Goal: Check status: Check status

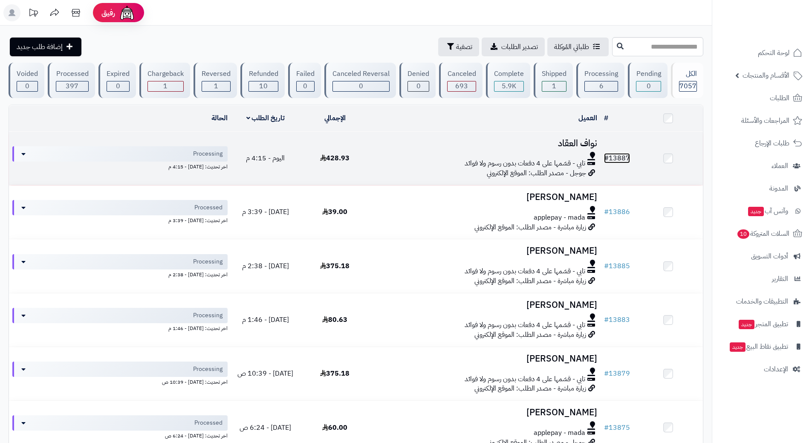
click at [615, 159] on link "# 13887" at bounding box center [617, 158] width 26 height 10
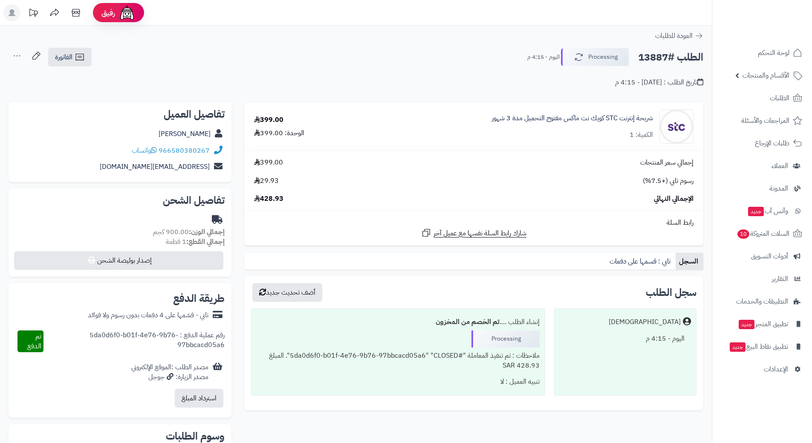
click at [664, 58] on h2 "الطلب #13887" at bounding box center [670, 57] width 65 height 17
copy div "الطلب #13887 Processing"
click at [197, 150] on link "966580380267" at bounding box center [184, 150] width 51 height 10
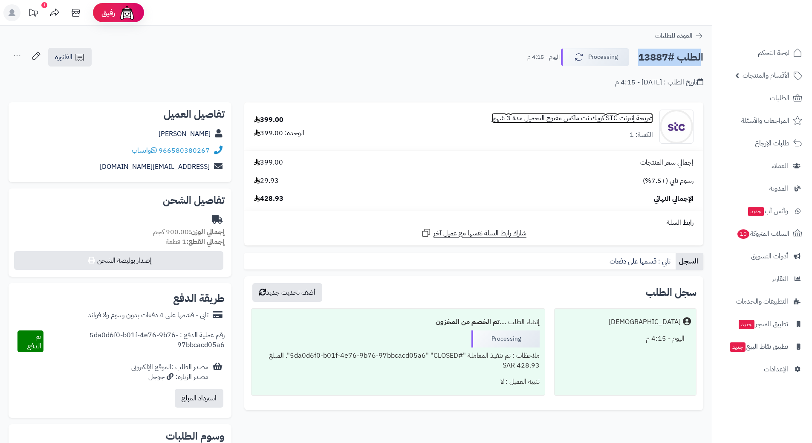
click at [610, 117] on link "شريحة إنترنت STC كويك نت ماكس مفتوح التحميل مدة 3 شهور" at bounding box center [572, 118] width 161 height 10
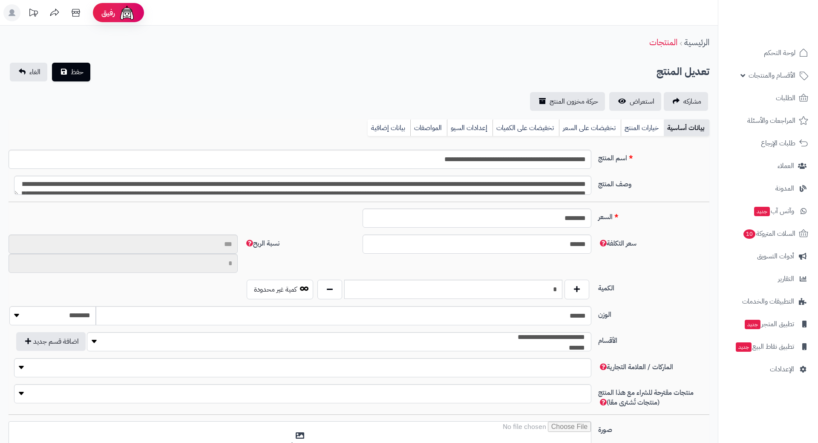
type input "**"
type input "**********"
type input "******"
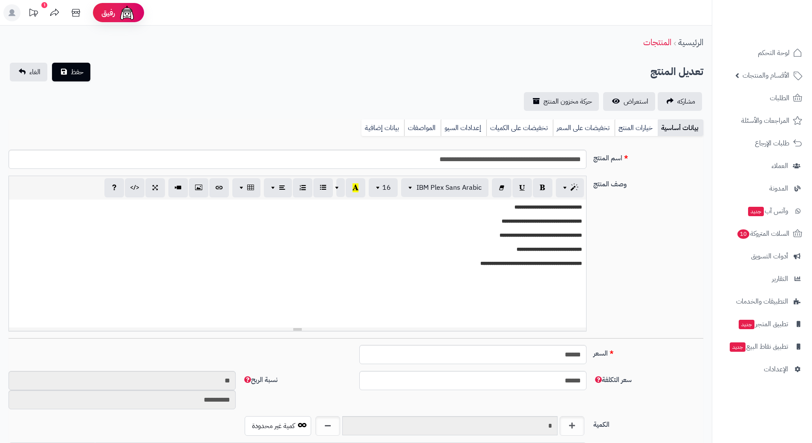
scroll to position [742, 0]
click at [570, 157] on input "**********" at bounding box center [298, 159] width 578 height 19
click at [569, 157] on input "**********" at bounding box center [298, 159] width 578 height 19
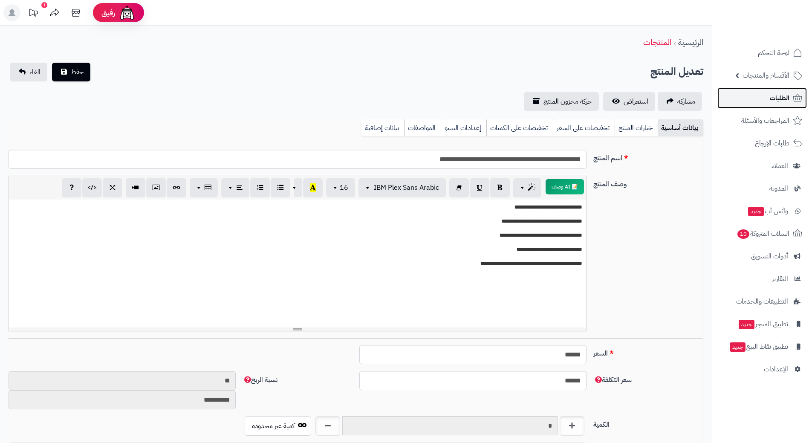
click at [782, 100] on span "الطلبات" at bounding box center [780, 98] width 20 height 12
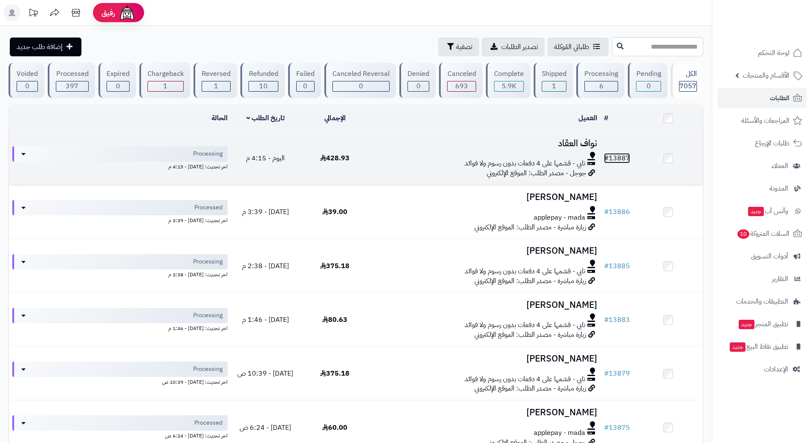
click at [621, 155] on link "# 13887" at bounding box center [617, 158] width 26 height 10
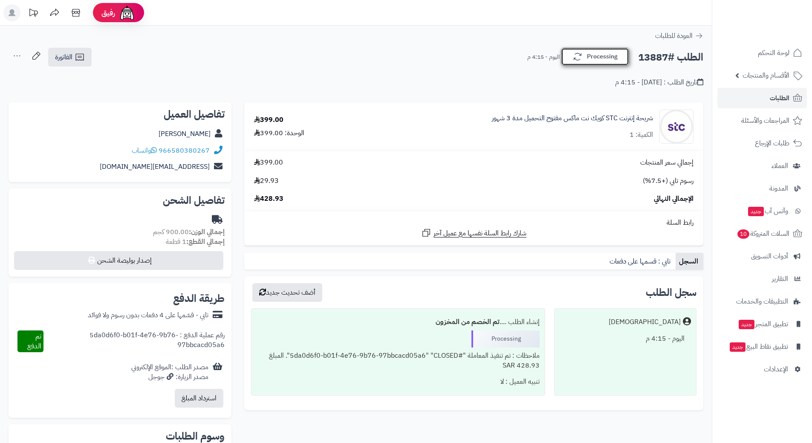
click at [597, 55] on button "Processing" at bounding box center [595, 57] width 68 height 18
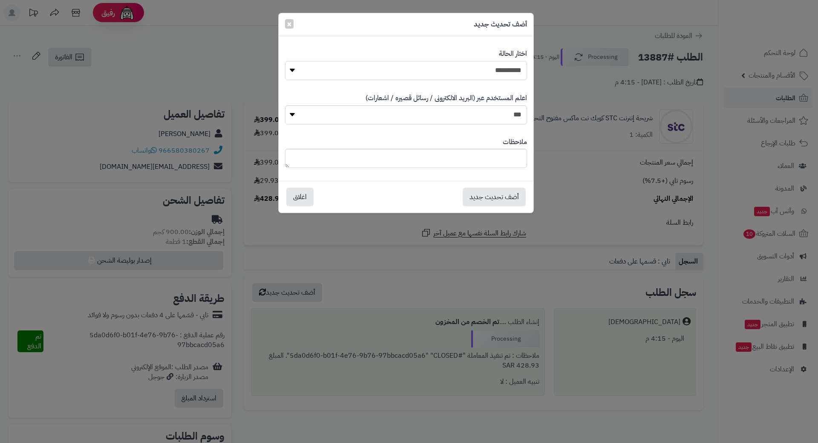
click at [517, 69] on select "**********" at bounding box center [406, 70] width 242 height 19
select select "*"
click at [285, 61] on select "**********" at bounding box center [406, 70] width 242 height 19
click at [503, 202] on button "أضف تحديث جديد" at bounding box center [494, 196] width 63 height 19
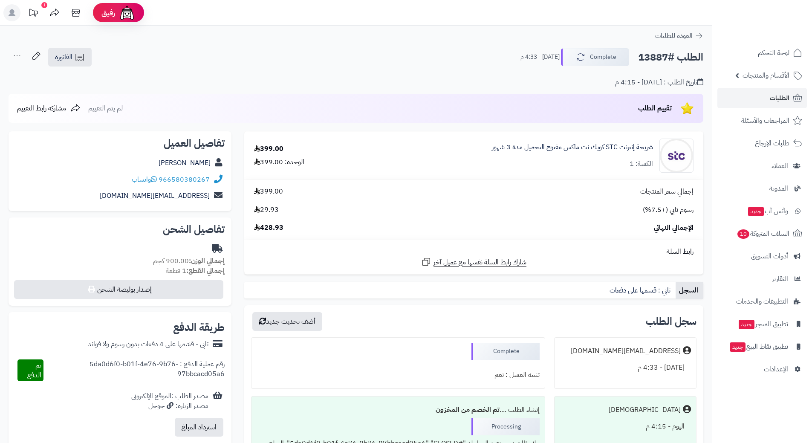
click at [659, 58] on h2 "الطلب #13887" at bounding box center [670, 57] width 65 height 17
click at [659, 57] on h2 "الطلب #13887" at bounding box center [670, 57] width 65 height 17
copy h2 "13887"
click at [779, 96] on span "الطلبات" at bounding box center [780, 98] width 20 height 12
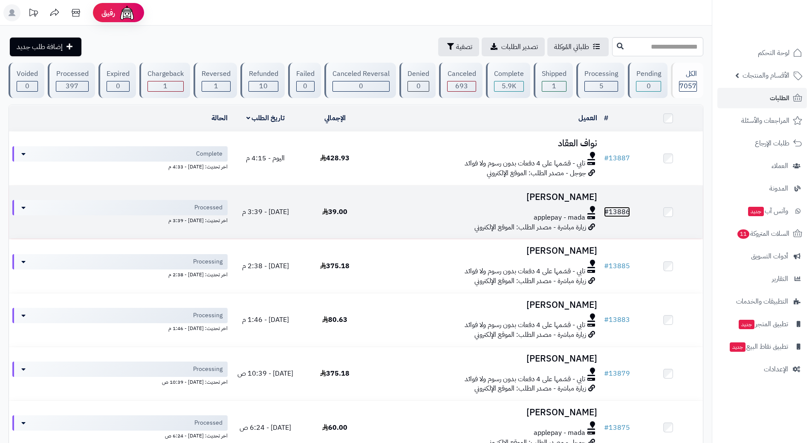
click at [622, 209] on link "# 13886" at bounding box center [617, 212] width 26 height 10
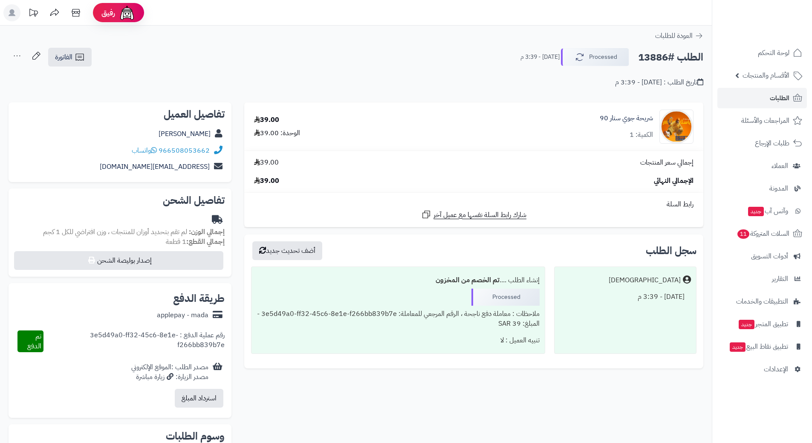
click at [659, 59] on h2 "الطلب #13886" at bounding box center [670, 57] width 65 height 17
copy div "الطلب #13886 Processed"
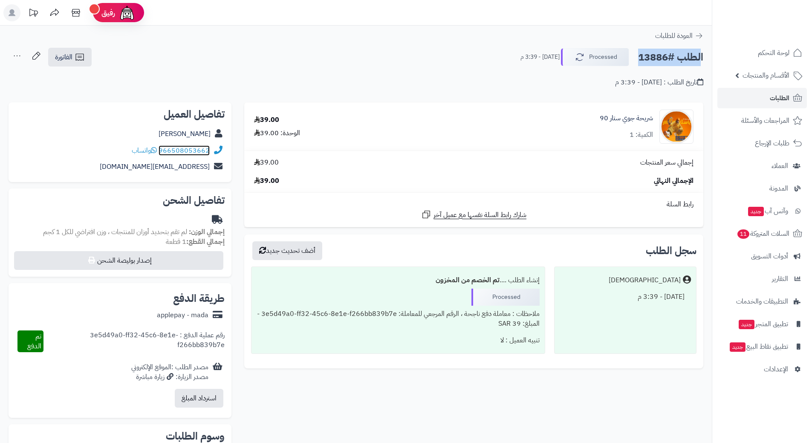
click at [194, 147] on link "966508053662" at bounding box center [184, 150] width 51 height 10
click at [613, 115] on link "شريحة جوي ستار 90" at bounding box center [626, 118] width 53 height 10
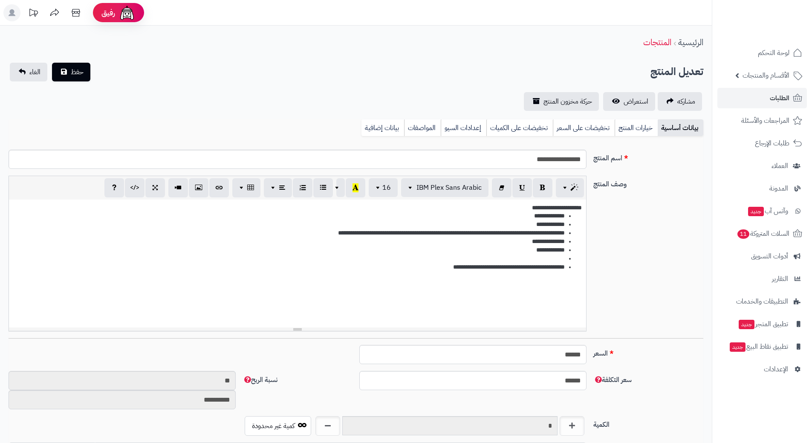
scroll to position [763, 0]
click at [568, 157] on input "**********" at bounding box center [298, 159] width 578 height 19
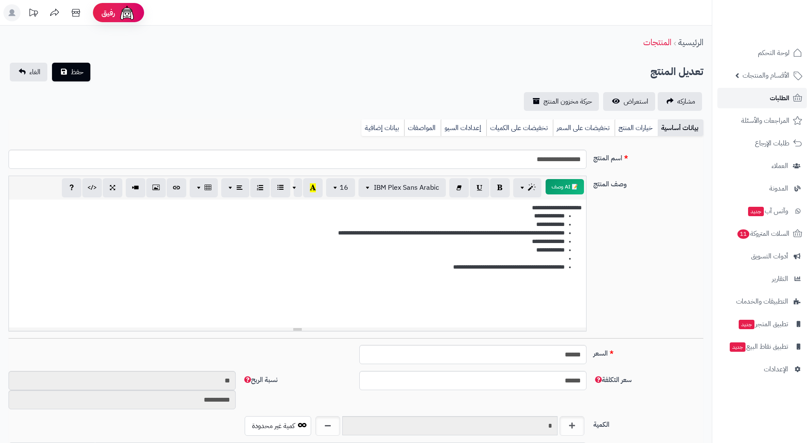
click at [783, 93] on span "الطلبات" at bounding box center [780, 98] width 20 height 12
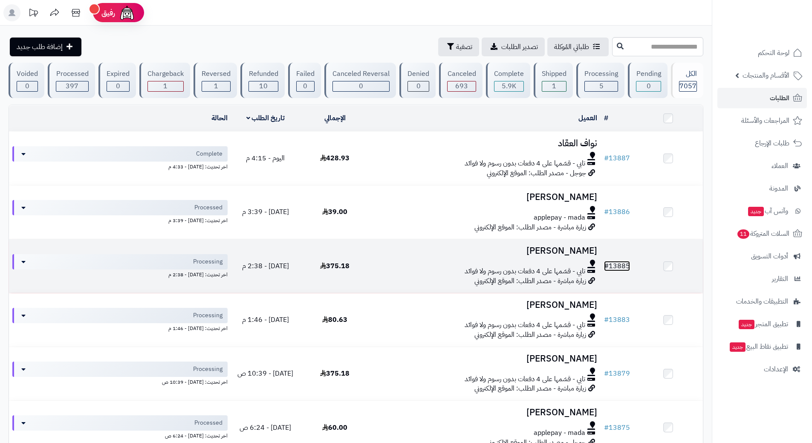
click at [623, 259] on td "# 13885" at bounding box center [616, 265] width 33 height 53
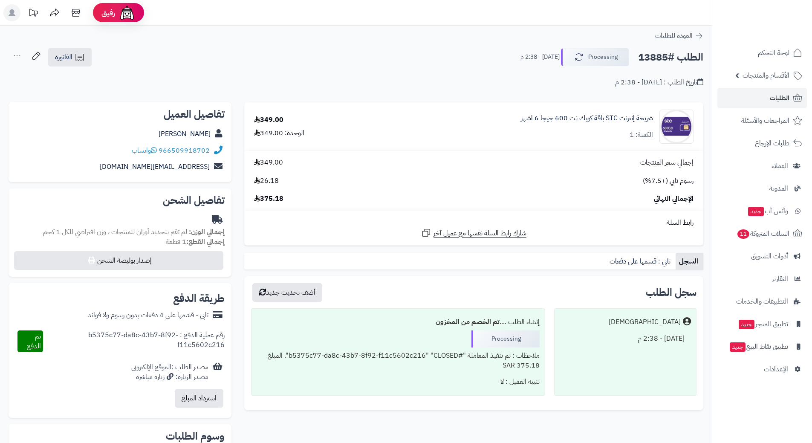
click at [677, 58] on h2 "الطلب #13885" at bounding box center [670, 57] width 65 height 17
copy div "الطلب #13885 Processing"
click at [198, 146] on link "966509918702" at bounding box center [184, 150] width 51 height 10
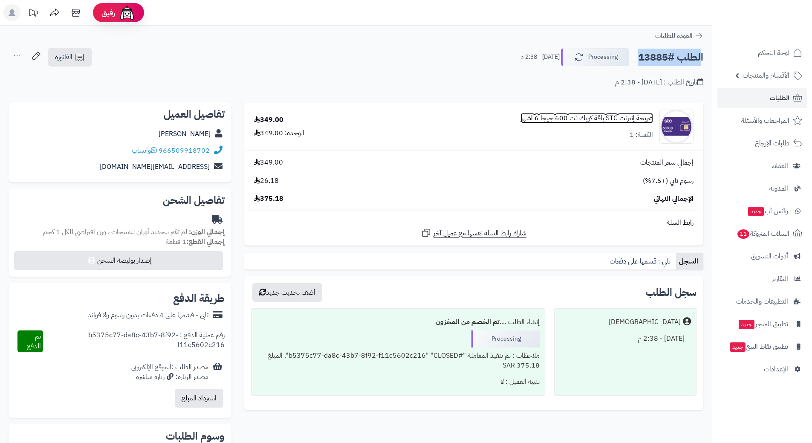
click at [618, 115] on link "شريحة إنترنت STC باقة كويك نت 600 جيجا 6 اشهر" at bounding box center [587, 118] width 132 height 10
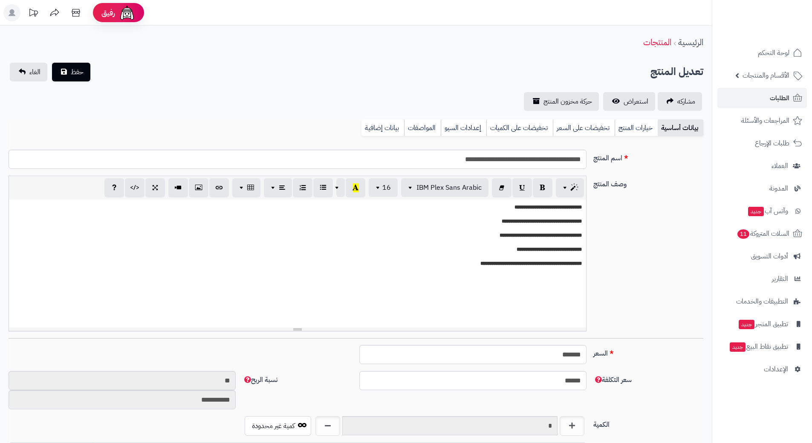
scroll to position [742, 0]
drag, startPoint x: 0, startPoint y: 0, endPoint x: 550, endPoint y: 156, distance: 571.4
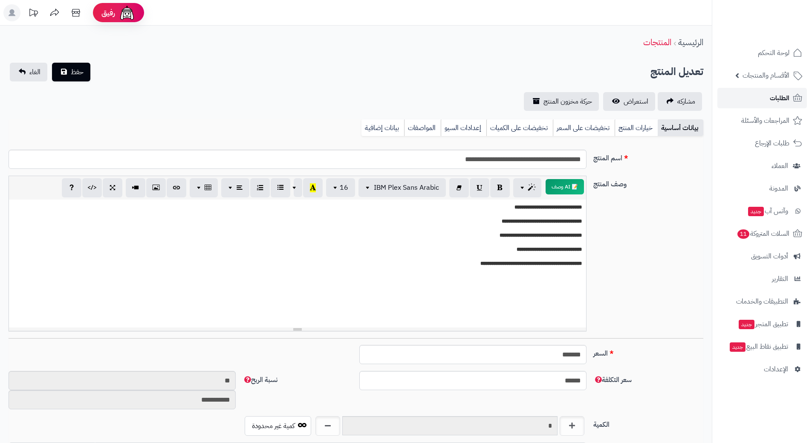
click at [783, 92] on link "الطلبات" at bounding box center [761, 98] width 89 height 20
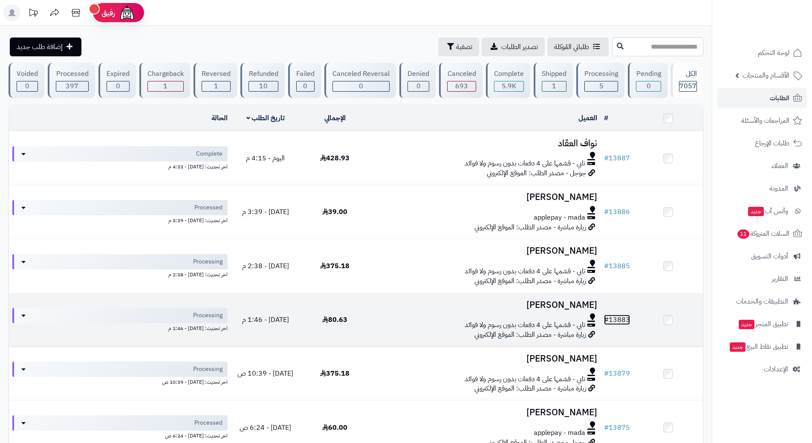
click at [624, 316] on link "# 13883" at bounding box center [617, 319] width 26 height 10
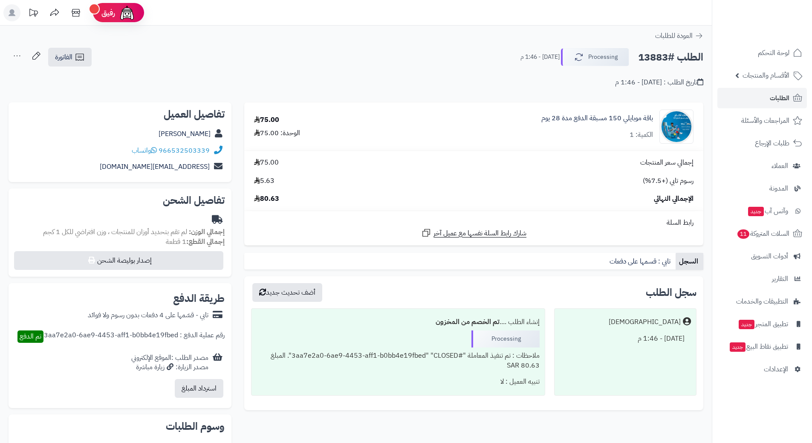
click at [673, 58] on h2 "الطلب #13883" at bounding box center [670, 57] width 65 height 17
copy div "الطلب #13883 Processing"
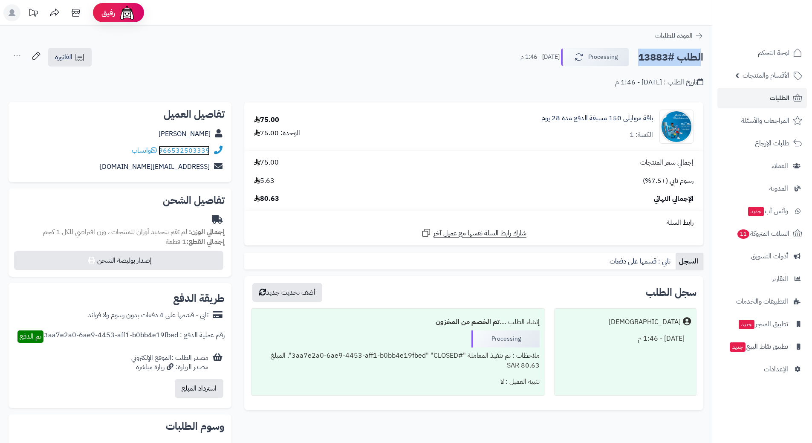
click at [200, 150] on link "966532503339" at bounding box center [184, 150] width 51 height 10
click at [625, 118] on link "باقة موبايلي 150 مسبقة الدفع مدة 28 يوم" at bounding box center [597, 118] width 112 height 10
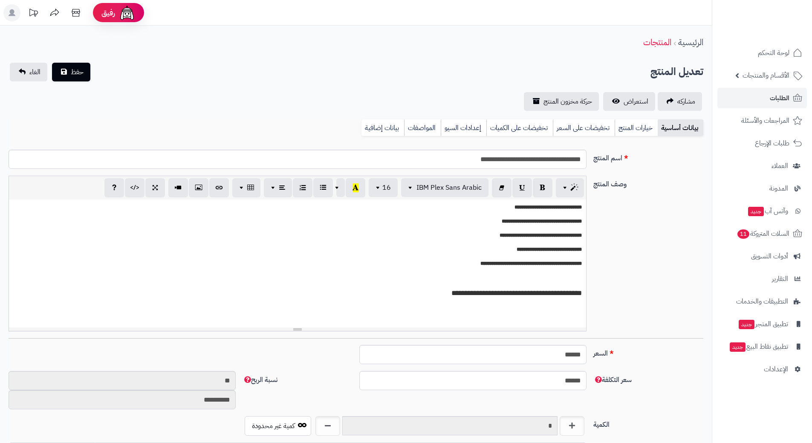
scroll to position [742, 0]
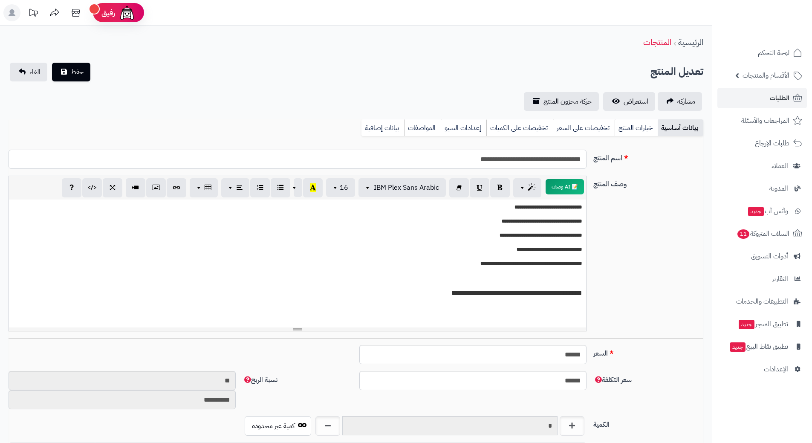
click at [544, 158] on input "**********" at bounding box center [298, 159] width 578 height 19
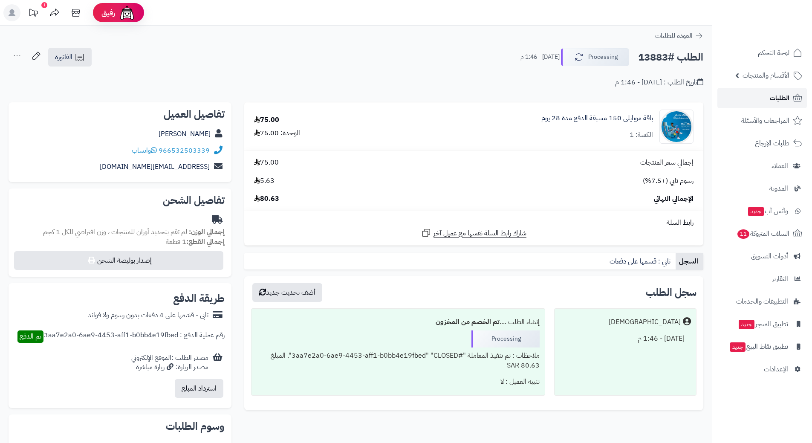
click at [788, 96] on span "الطلبات" at bounding box center [780, 98] width 20 height 12
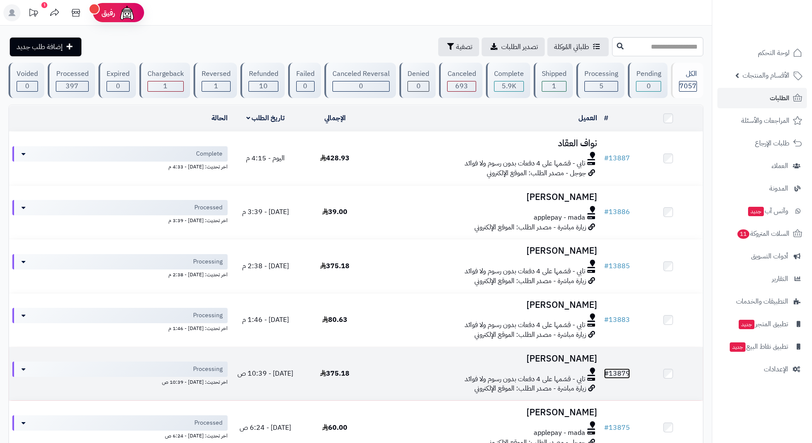
click at [626, 369] on link "# 13879" at bounding box center [617, 373] width 26 height 10
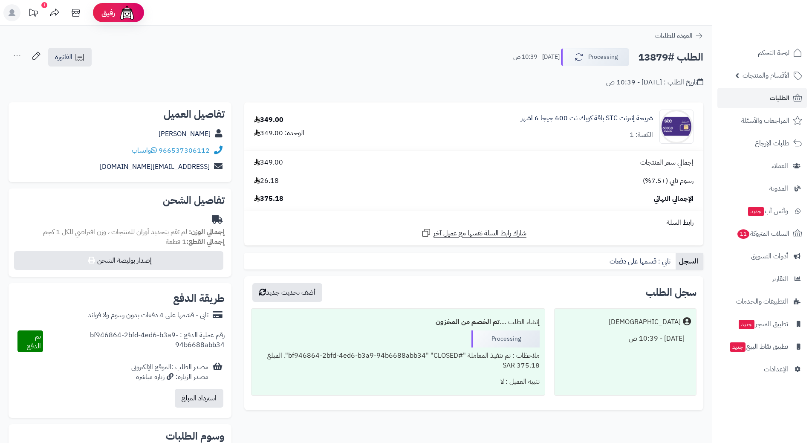
click at [664, 57] on h2 "الطلب #13879" at bounding box center [670, 57] width 65 height 17
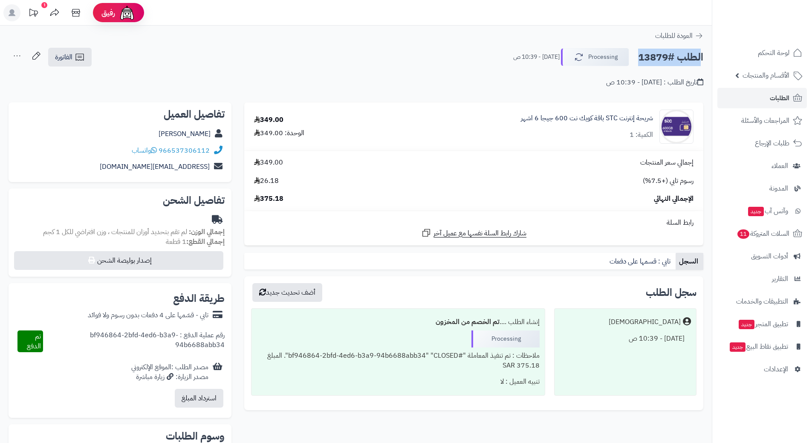
click at [664, 57] on h2 "الطلب #13879" at bounding box center [670, 57] width 65 height 17
copy div "الطلب #13879 Processing"
click at [194, 150] on link "966537306112" at bounding box center [184, 150] width 51 height 10
click at [592, 114] on link "شريحة إنترنت STC باقة كويك نت 600 جيجا 6 اشهر" at bounding box center [587, 118] width 132 height 10
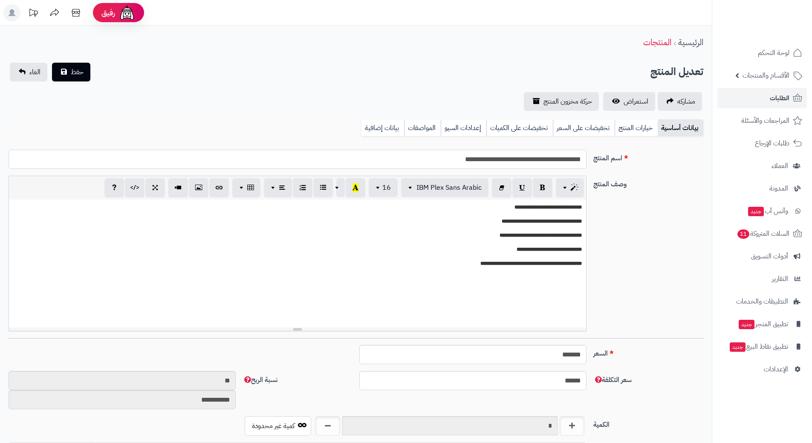
scroll to position [742, 0]
click at [547, 153] on input "**********" at bounding box center [298, 159] width 578 height 19
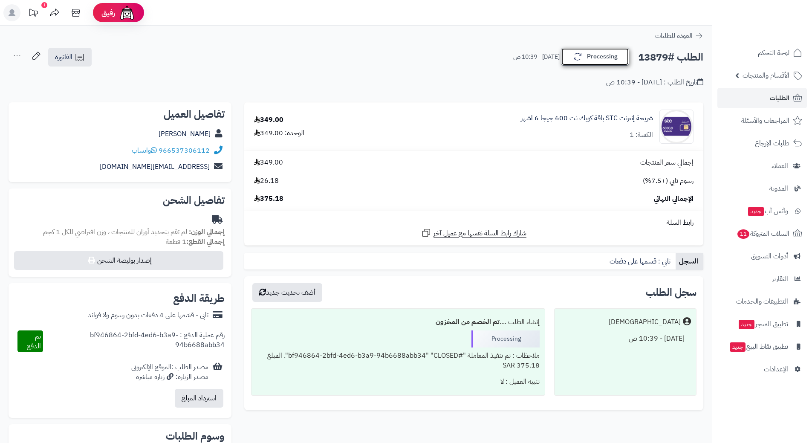
click at [588, 56] on button "Processing" at bounding box center [595, 57] width 68 height 18
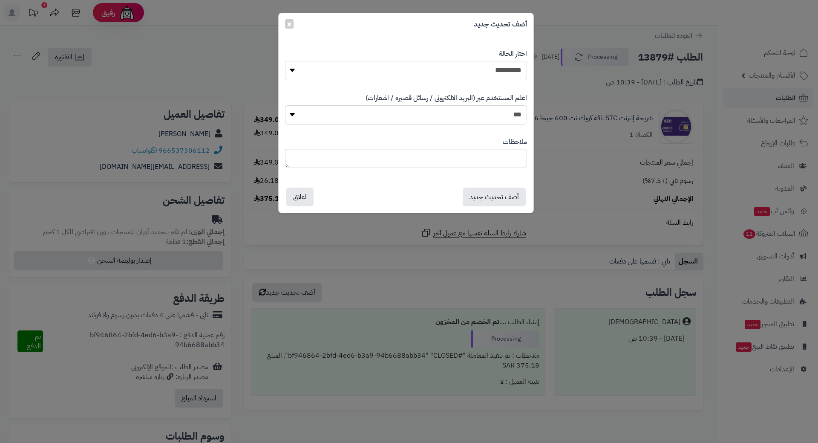
click at [506, 68] on select "**********" at bounding box center [406, 70] width 242 height 19
select select "*"
click at [285, 61] on select "**********" at bounding box center [406, 70] width 242 height 19
click at [494, 193] on button "أضف تحديث جديد" at bounding box center [494, 196] width 63 height 19
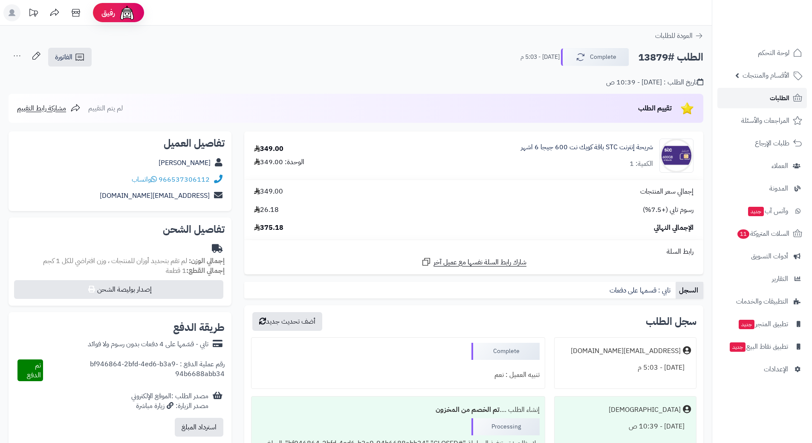
click at [779, 98] on span "الطلبات" at bounding box center [780, 98] width 20 height 12
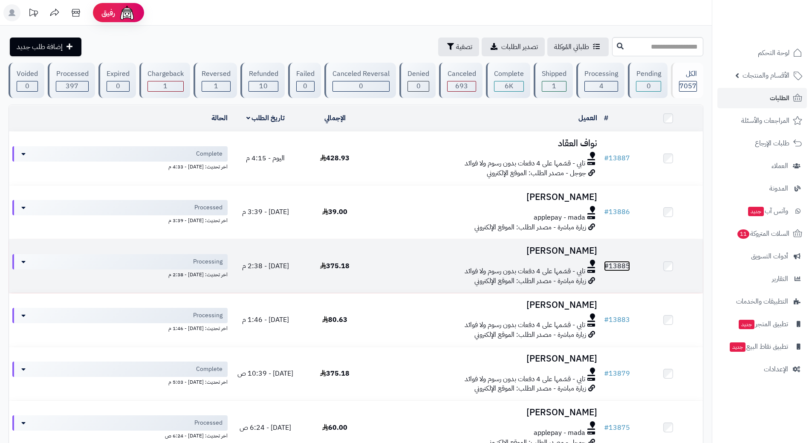
click at [624, 263] on link "# 13885" at bounding box center [617, 266] width 26 height 10
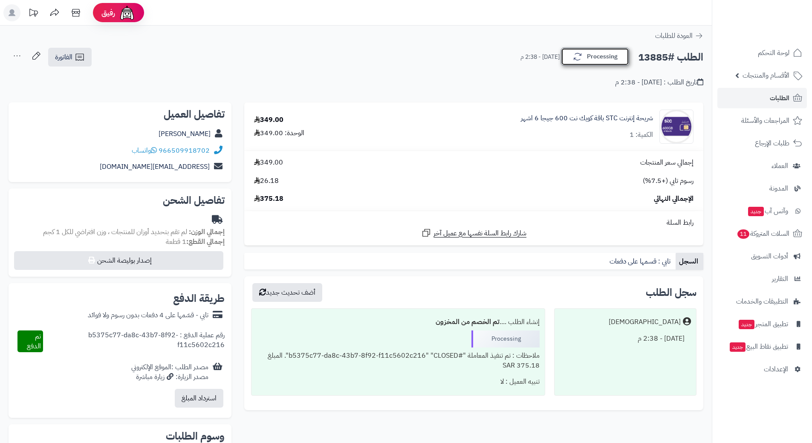
click at [613, 55] on button "Processing" at bounding box center [595, 57] width 68 height 18
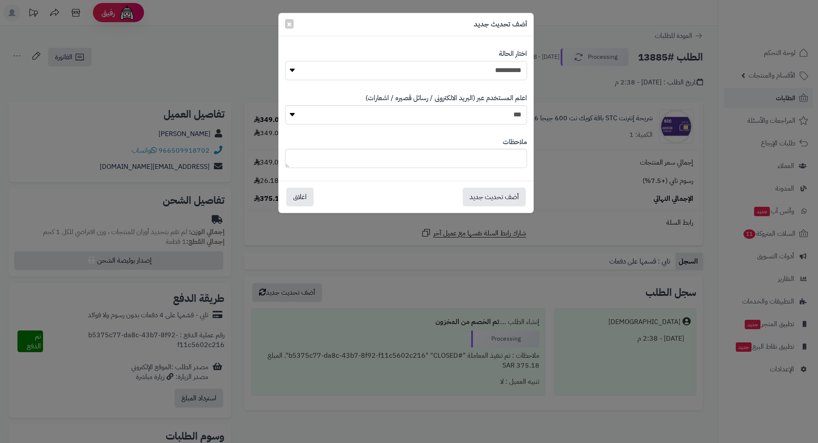
click at [514, 69] on select "**********" at bounding box center [406, 70] width 242 height 19
select select "*"
click at [285, 61] on select "**********" at bounding box center [406, 70] width 242 height 19
click at [494, 197] on button "أضف تحديث جديد" at bounding box center [494, 196] width 63 height 19
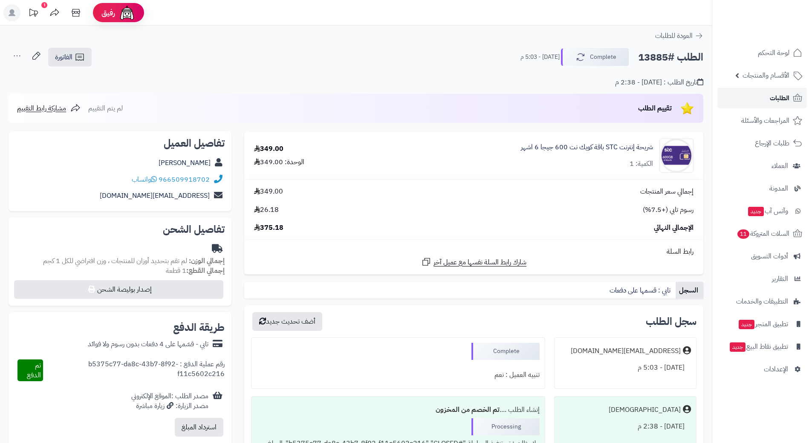
click at [778, 95] on span "الطلبات" at bounding box center [780, 98] width 20 height 12
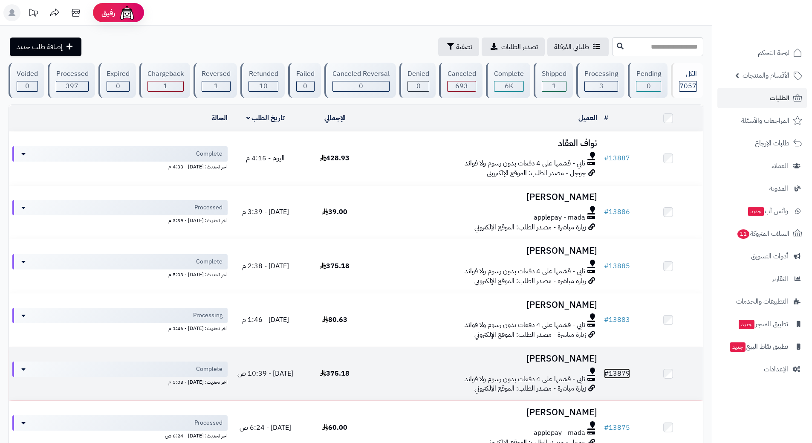
click at [623, 368] on link "# 13879" at bounding box center [617, 373] width 26 height 10
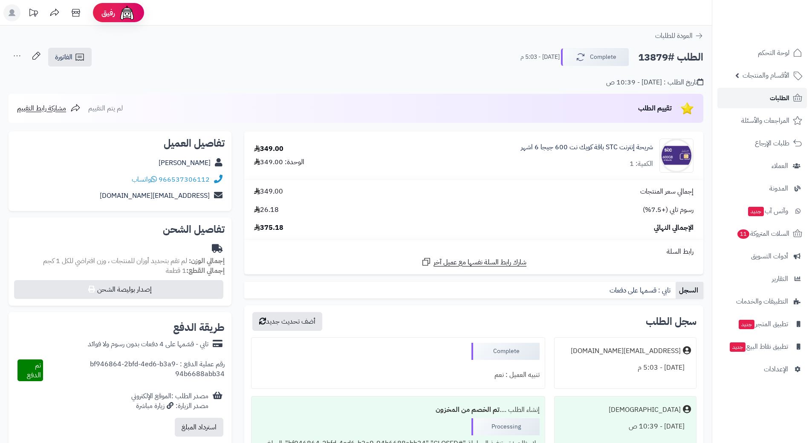
click at [786, 96] on span "الطلبات" at bounding box center [780, 98] width 20 height 12
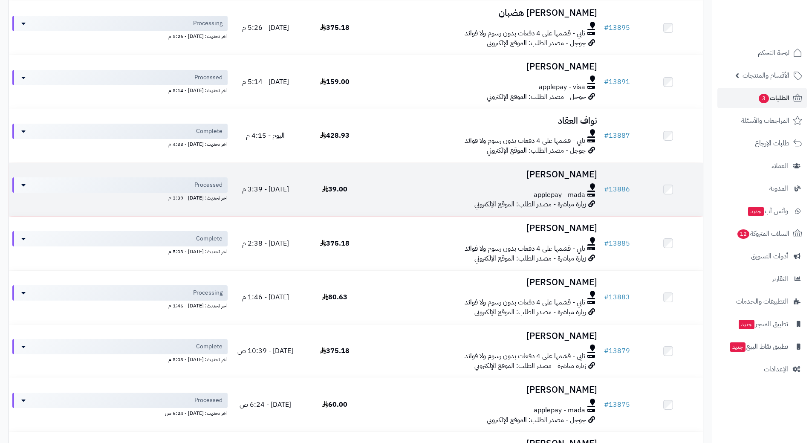
scroll to position [213, 0]
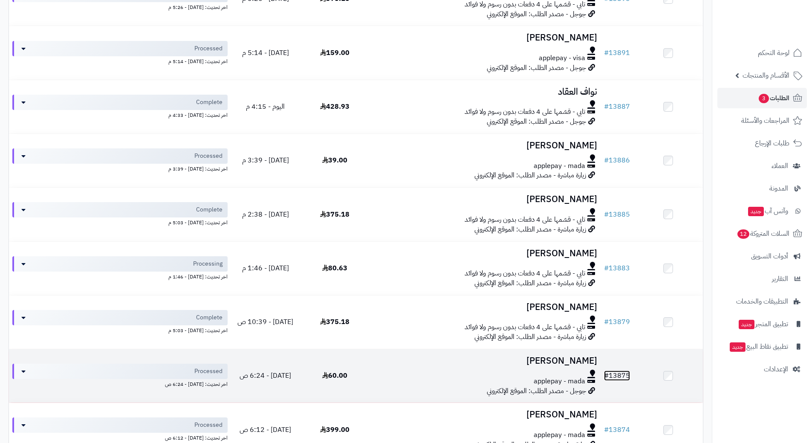
click at [624, 371] on link "# 13875" at bounding box center [617, 375] width 26 height 10
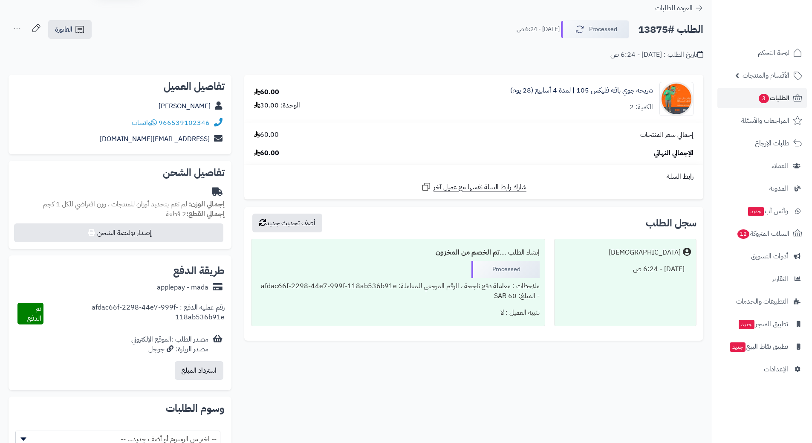
scroll to position [43, 0]
